Goal: Find specific page/section: Find specific page/section

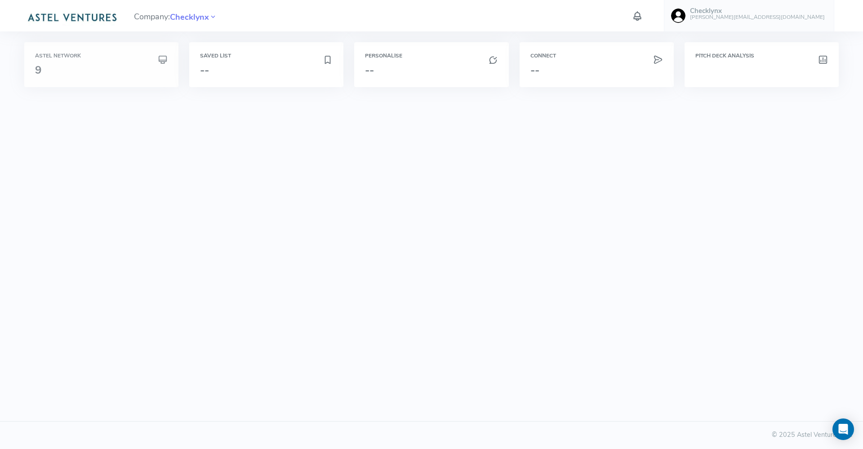
click at [116, 62] on div "Astel Network 9" at bounding box center [101, 64] width 133 height 23
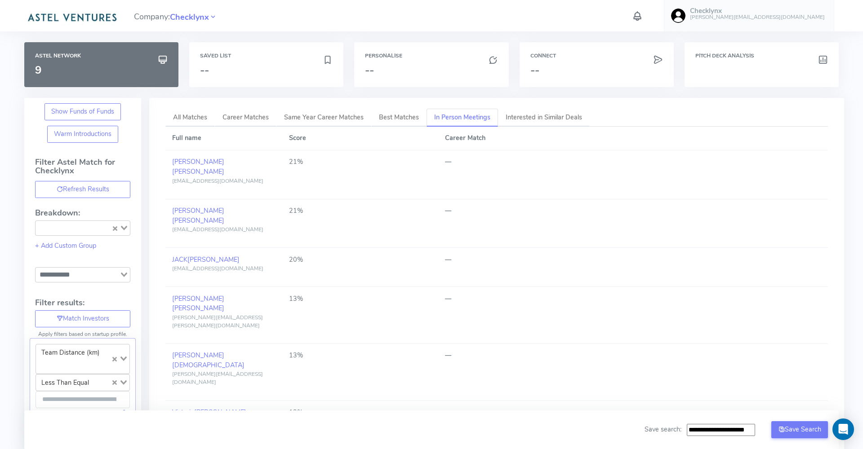
click at [760, 18] on h6 "[PERSON_NAME][EMAIL_ADDRESS][DOMAIN_NAME]" at bounding box center [757, 17] width 135 height 6
click at [560, 30] on div "Company: Checklynx Checklynx [EMAIL_ADDRESS][DOMAIN_NAME] Account Upload data A…" at bounding box center [432, 15] width 820 height 31
click at [435, 48] on div "Personalise --" at bounding box center [431, 64] width 154 height 45
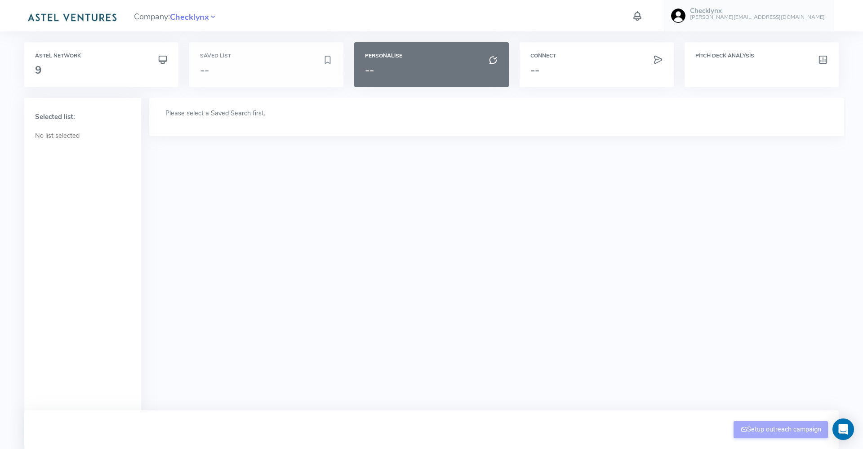
click at [258, 66] on h3 "--" at bounding box center [261, 70] width 123 height 12
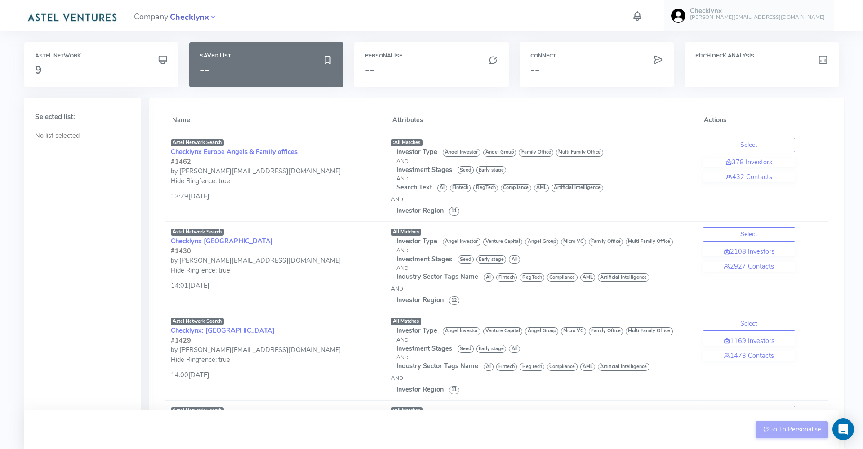
click at [209, 13] on span "Checklynx" at bounding box center [189, 17] width 39 height 12
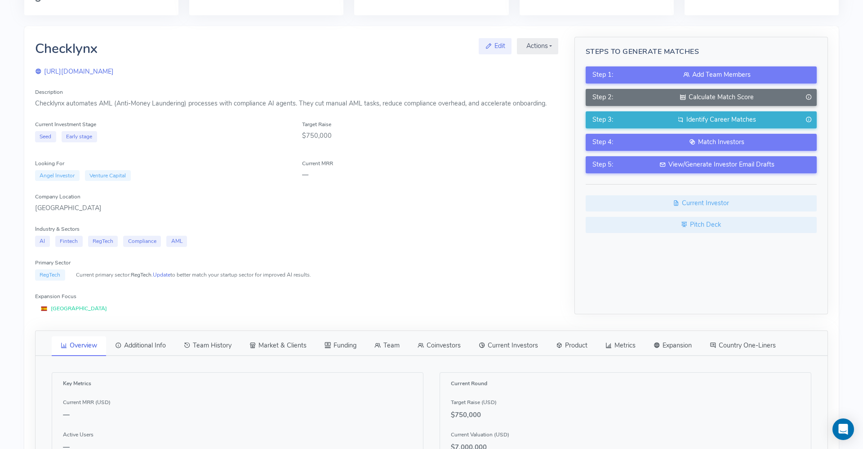
scroll to position [99, 0]
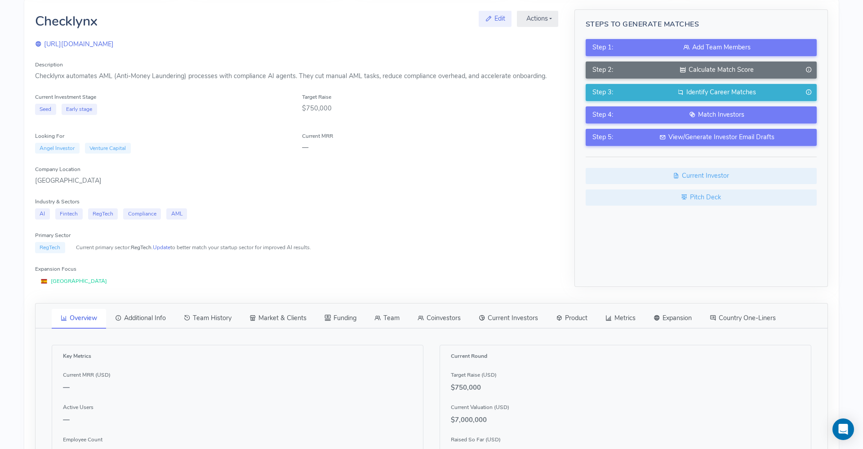
click at [211, 317] on link "Team History" at bounding box center [208, 318] width 66 height 19
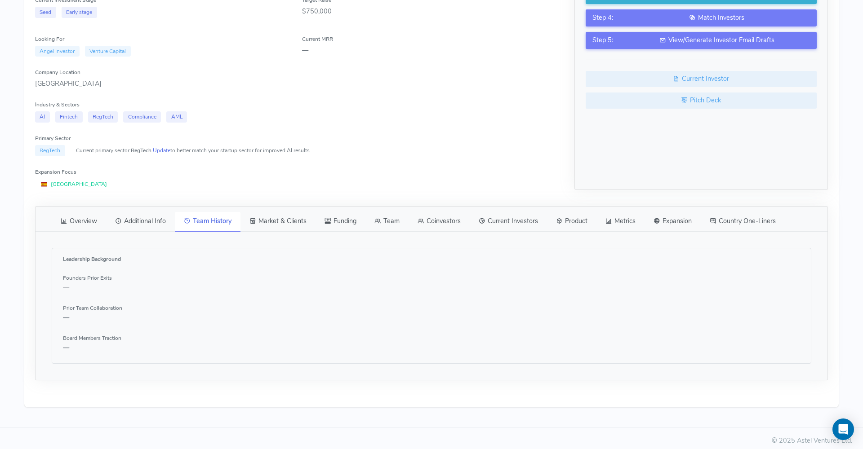
scroll to position [199, 0]
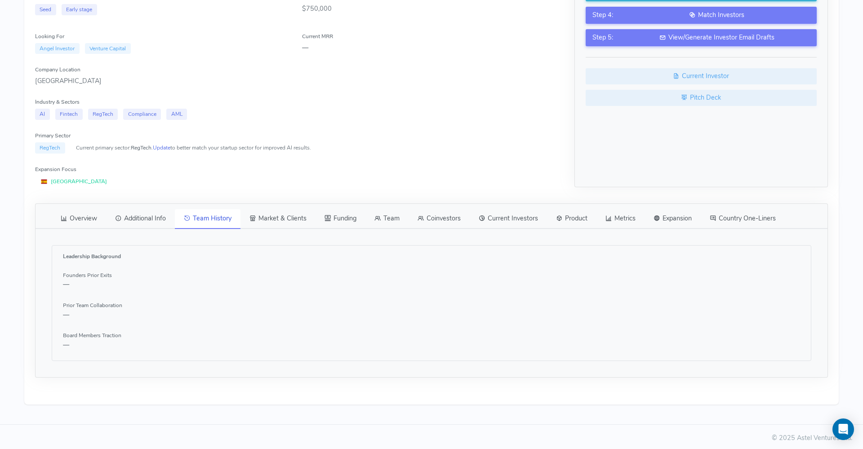
click at [381, 216] on icon at bounding box center [377, 218] width 6 height 9
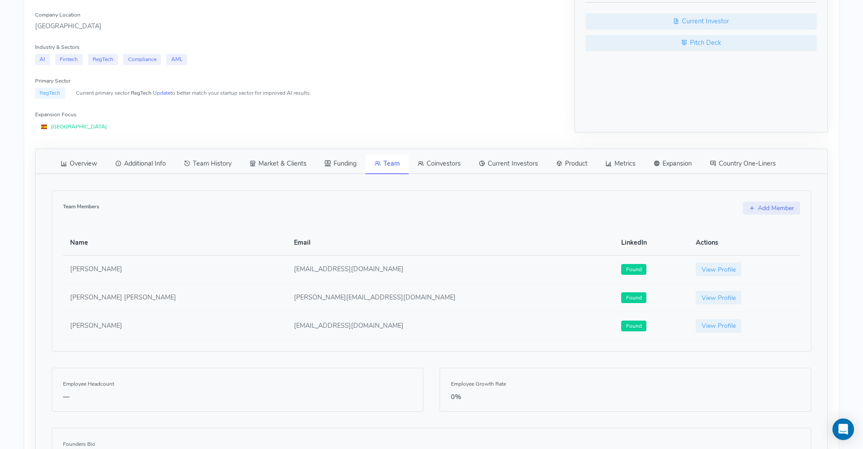
scroll to position [280, 0]
